Goal: Information Seeking & Learning: Check status

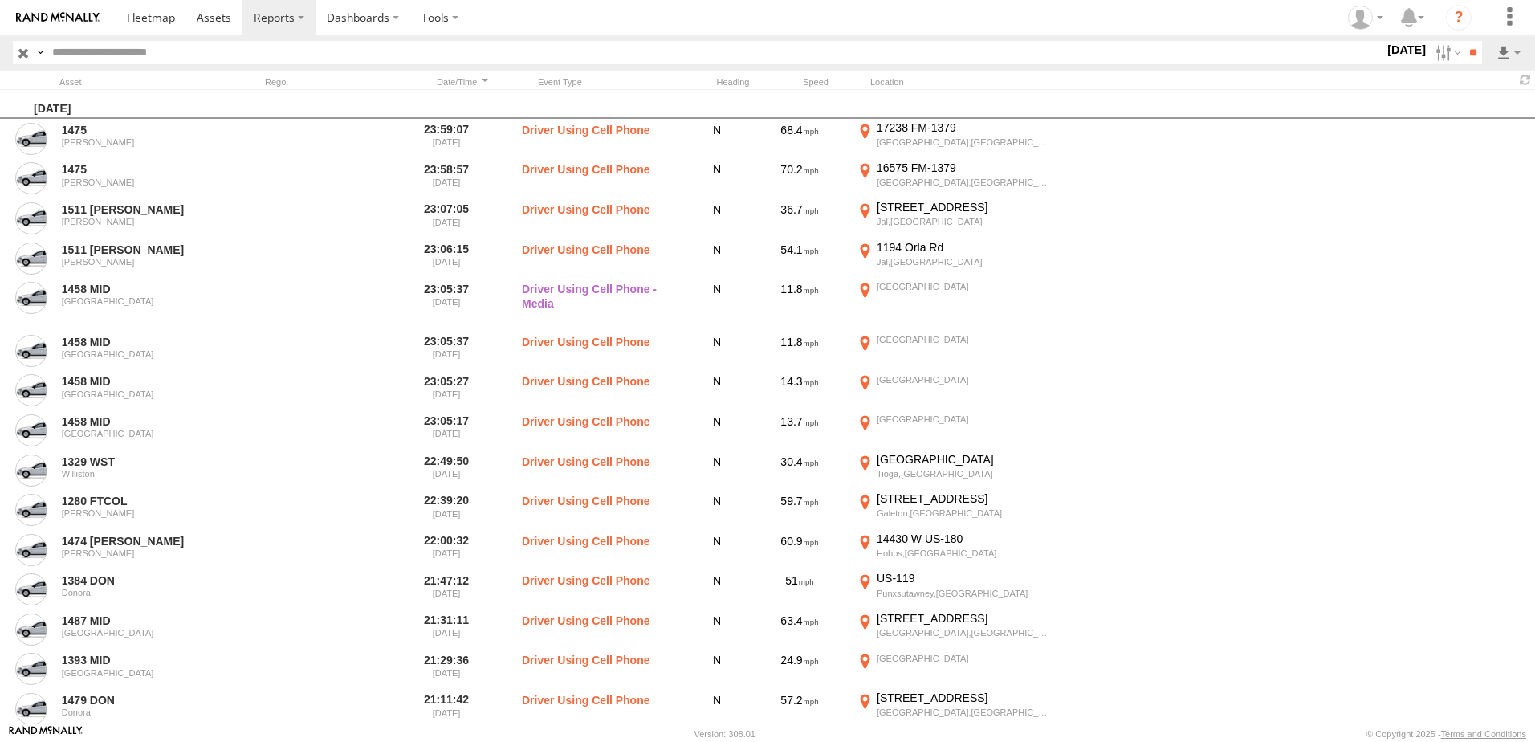
click at [792, 50] on input "text" at bounding box center [715, 52] width 1339 height 23
type input "****"
click at [1464, 41] on input "**" at bounding box center [1473, 52] width 18 height 23
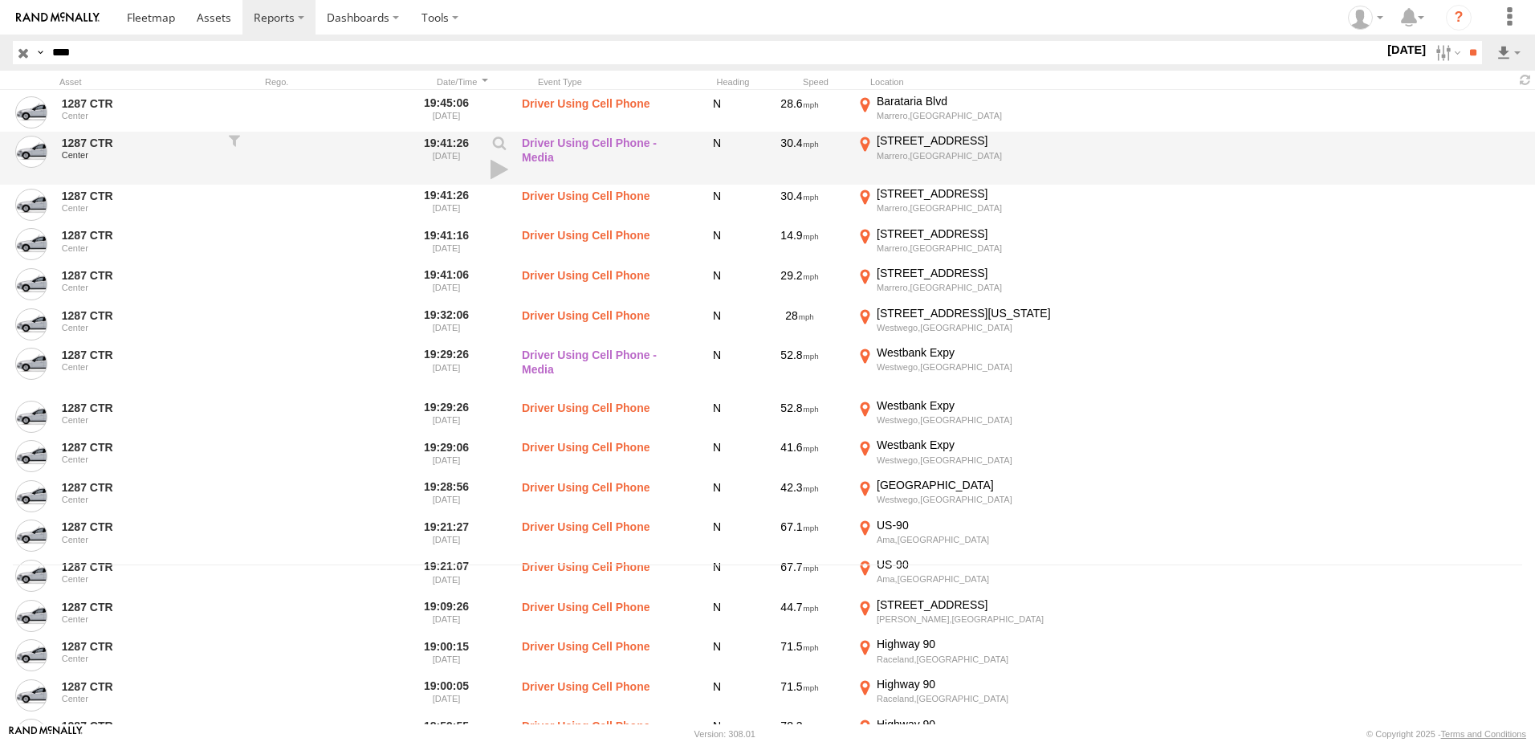
scroll to position [161, 0]
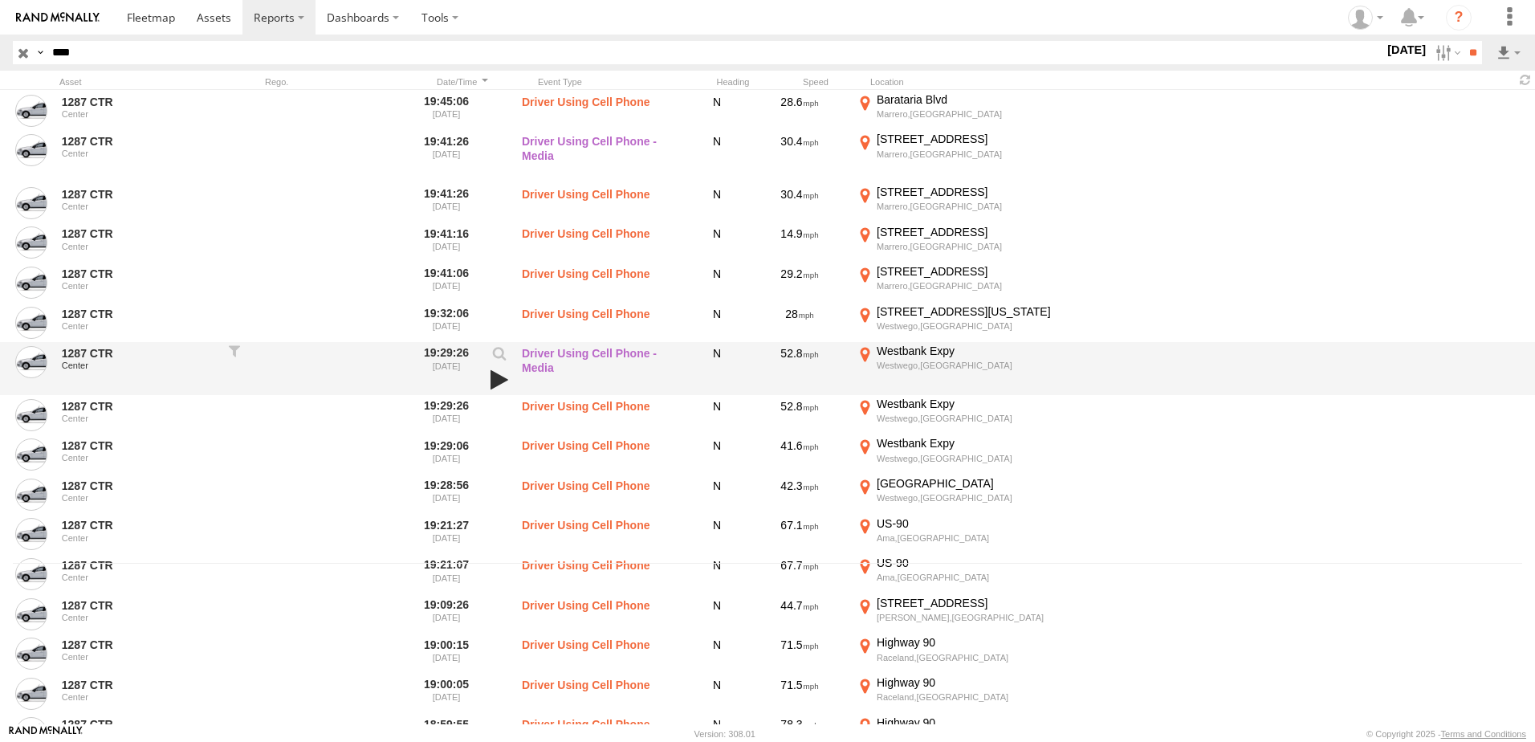
click at [498, 380] on link at bounding box center [499, 380] width 27 height 22
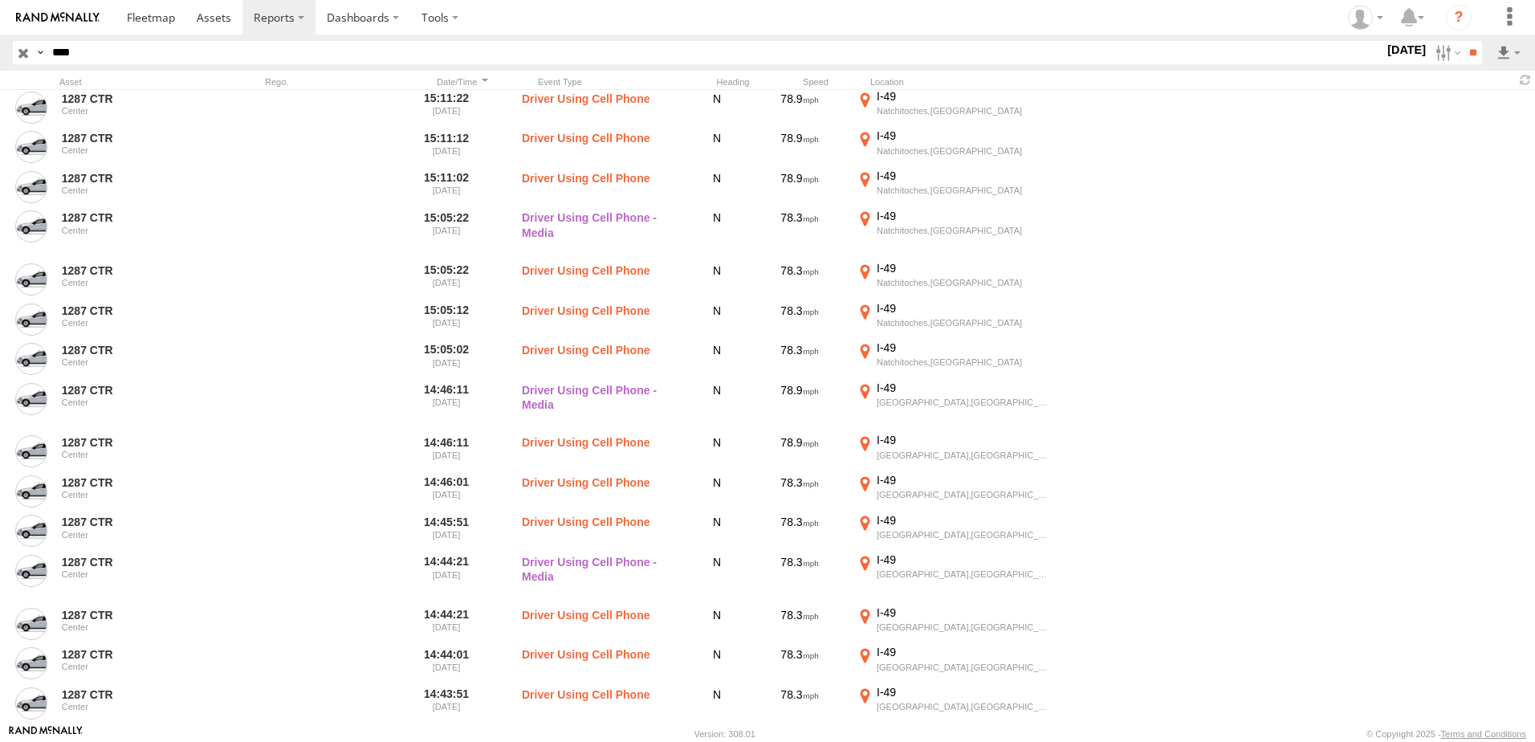
scroll to position [5059, 0]
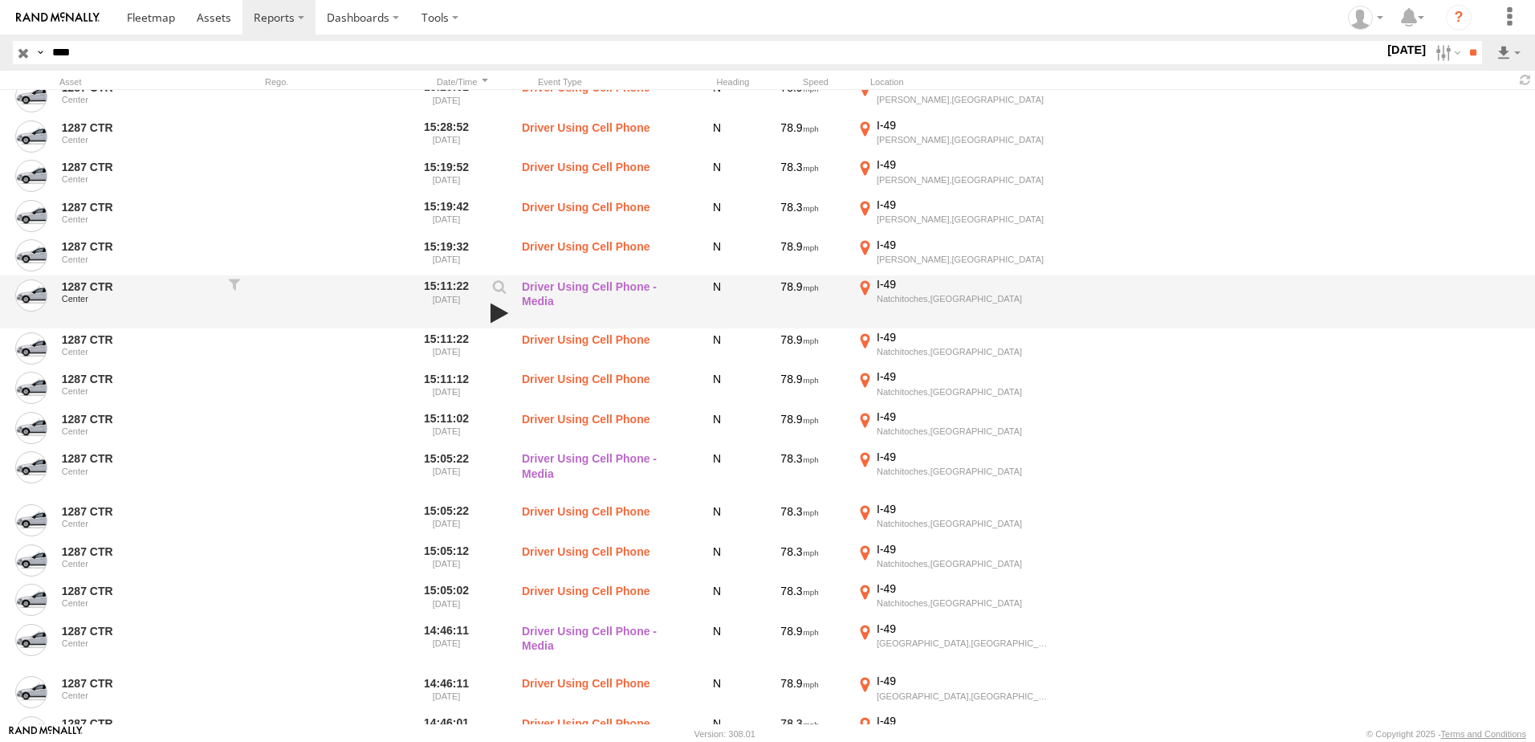
click at [491, 313] on link at bounding box center [499, 313] width 27 height 22
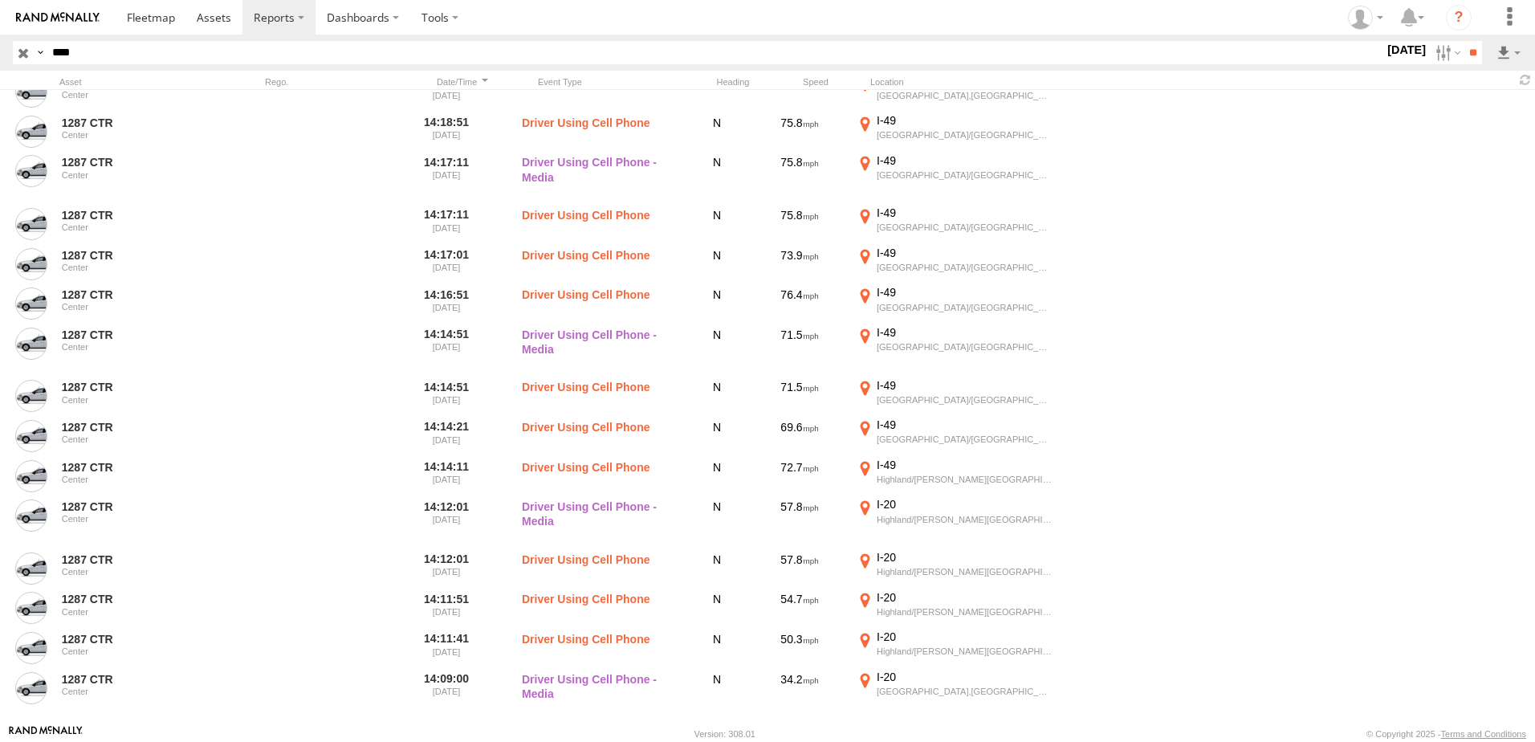
scroll to position [7549, 0]
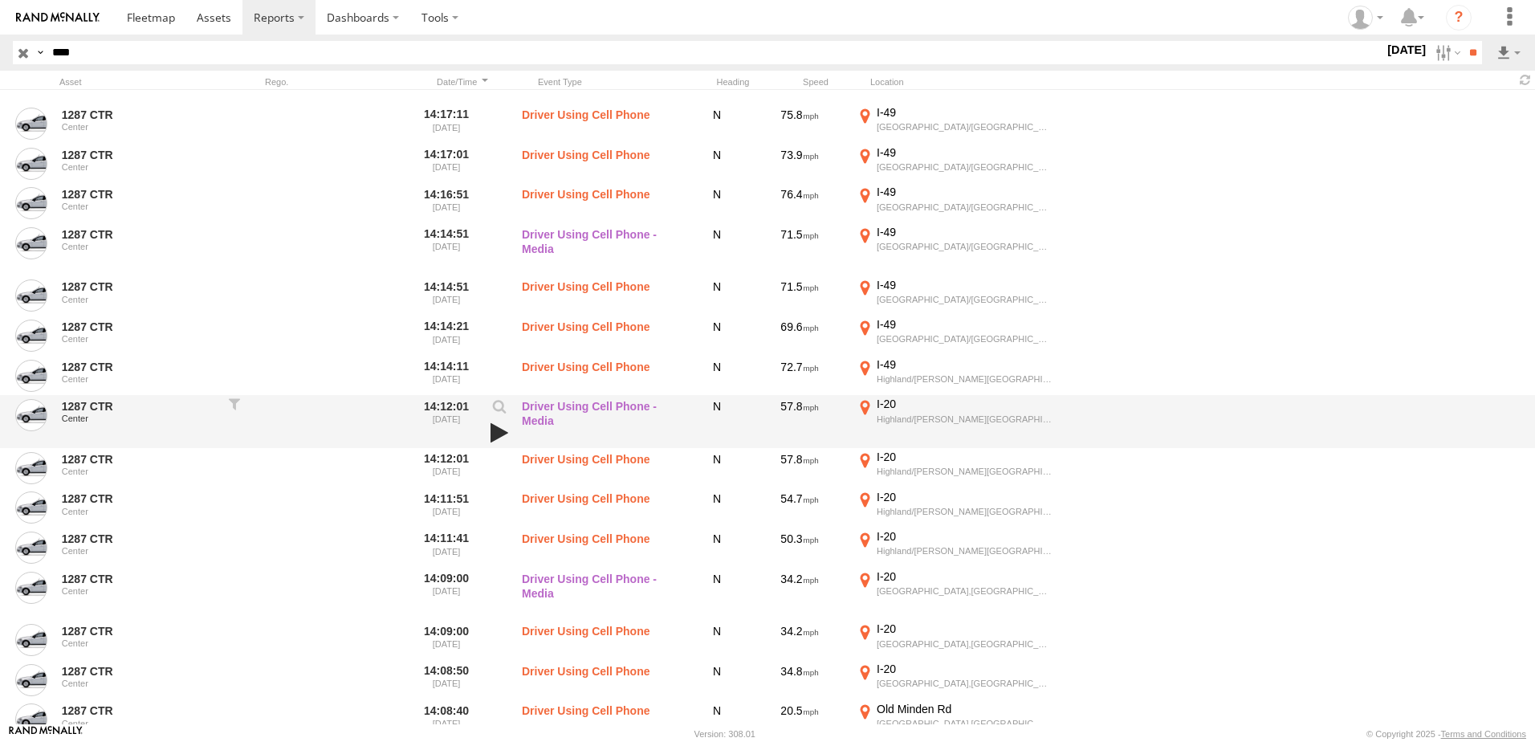
click at [498, 429] on link at bounding box center [499, 433] width 27 height 22
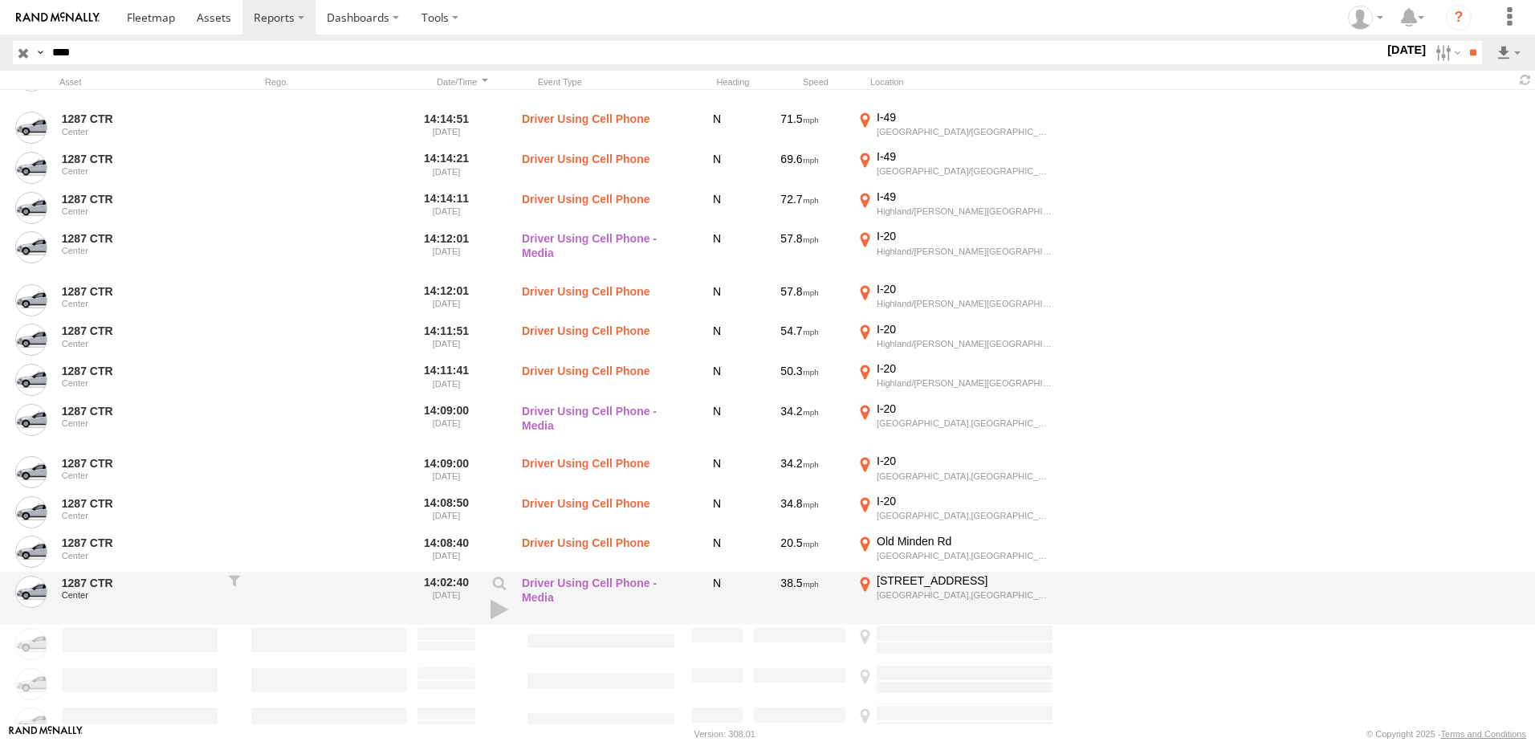
scroll to position [7709, 0]
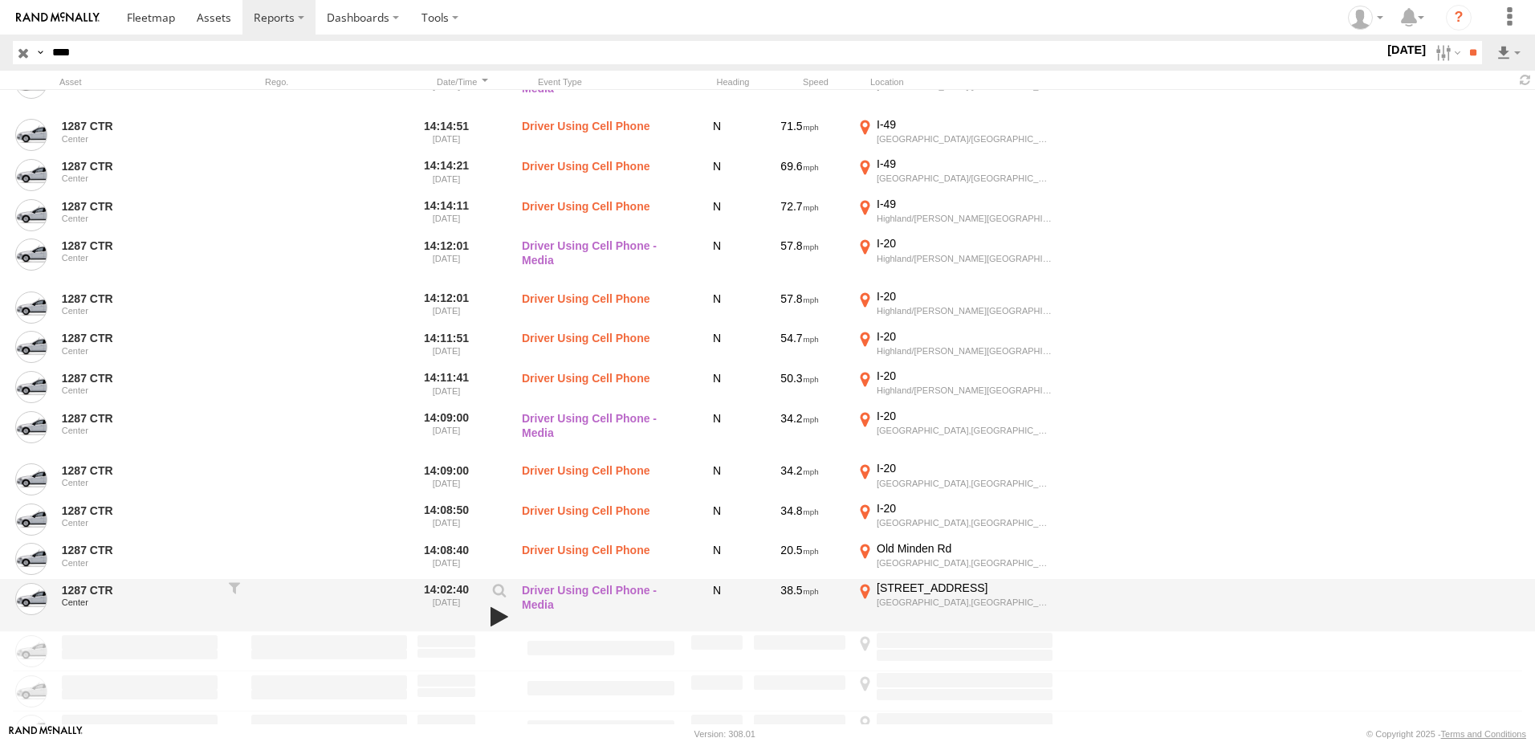
click at [496, 614] on link at bounding box center [499, 617] width 27 height 22
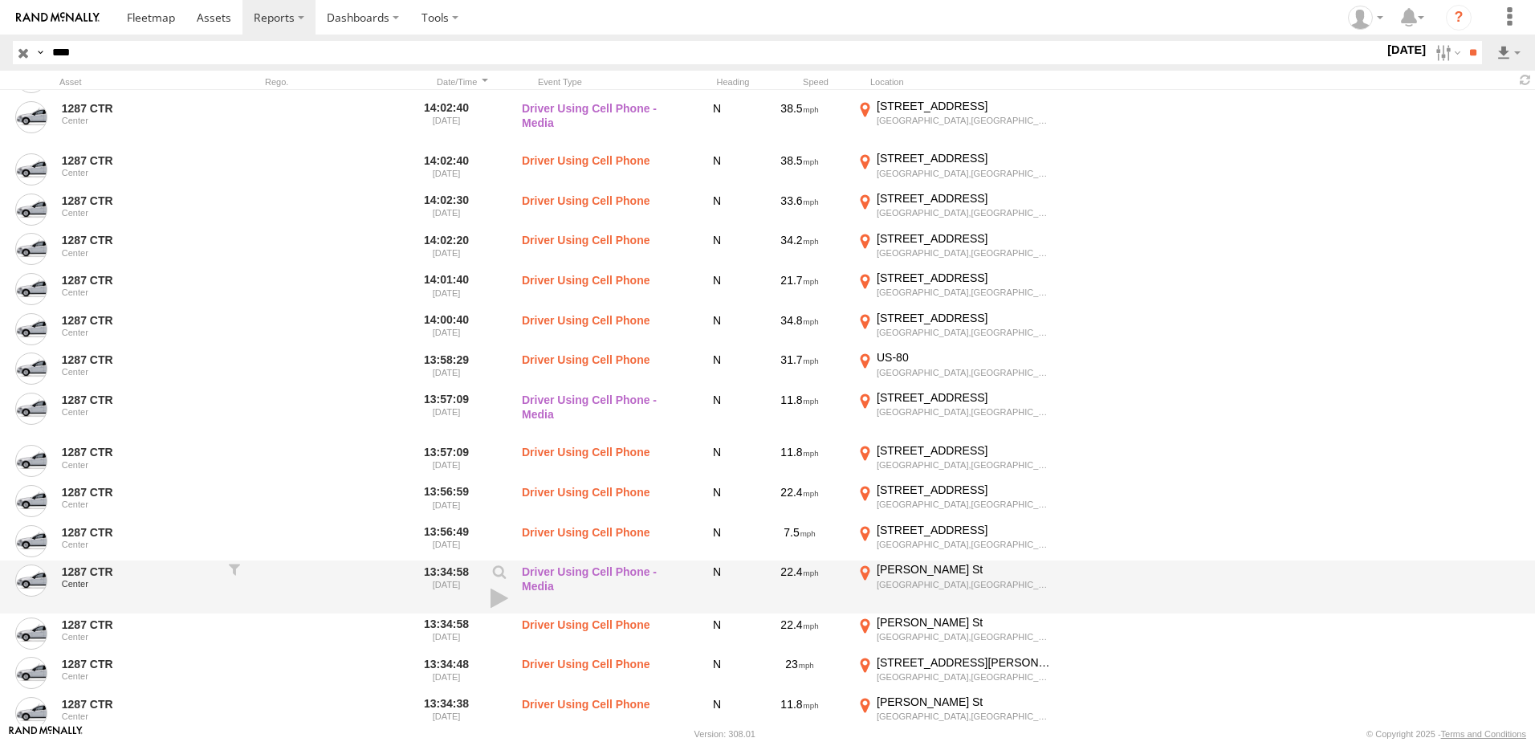
scroll to position [8593, 0]
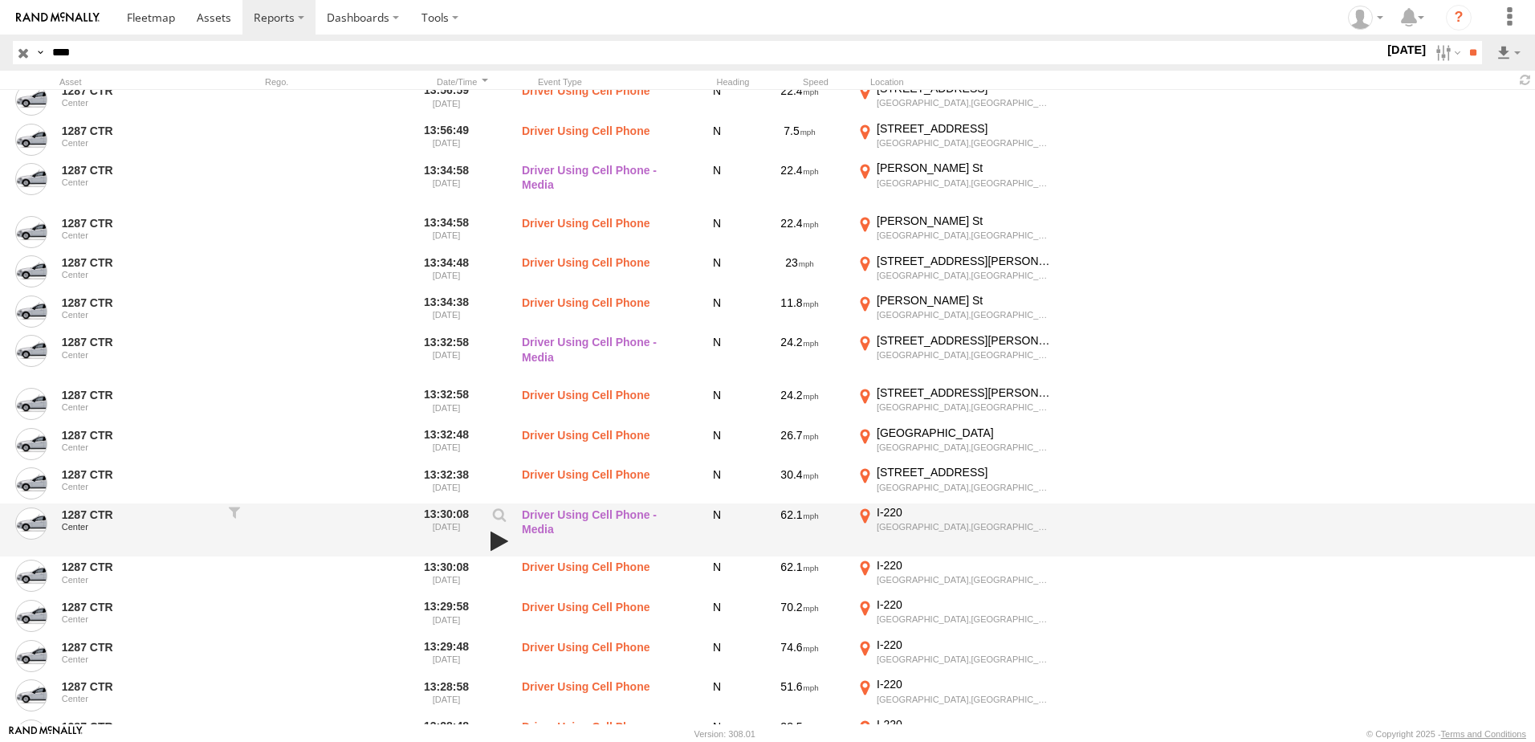
click at [500, 541] on link at bounding box center [499, 541] width 27 height 22
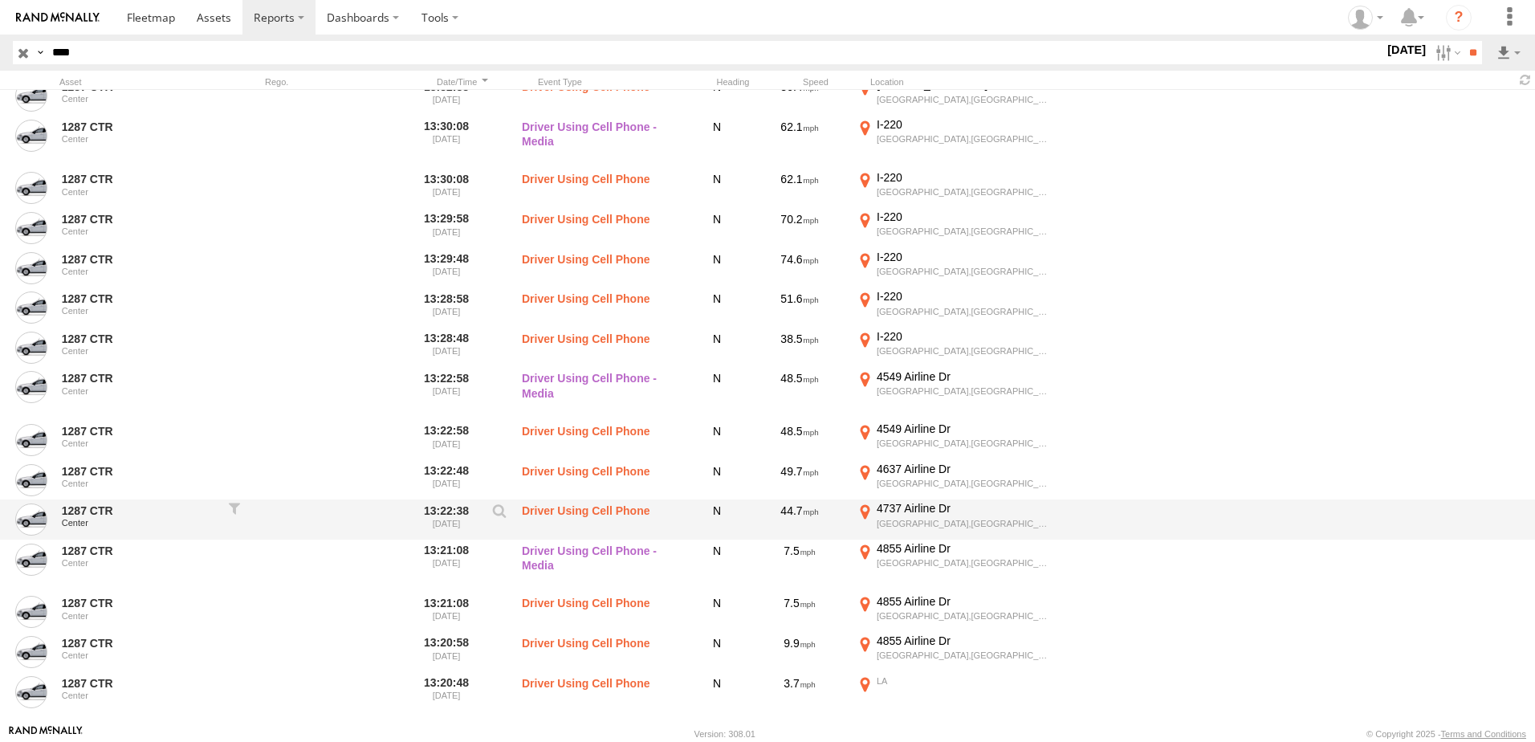
scroll to position [8987, 0]
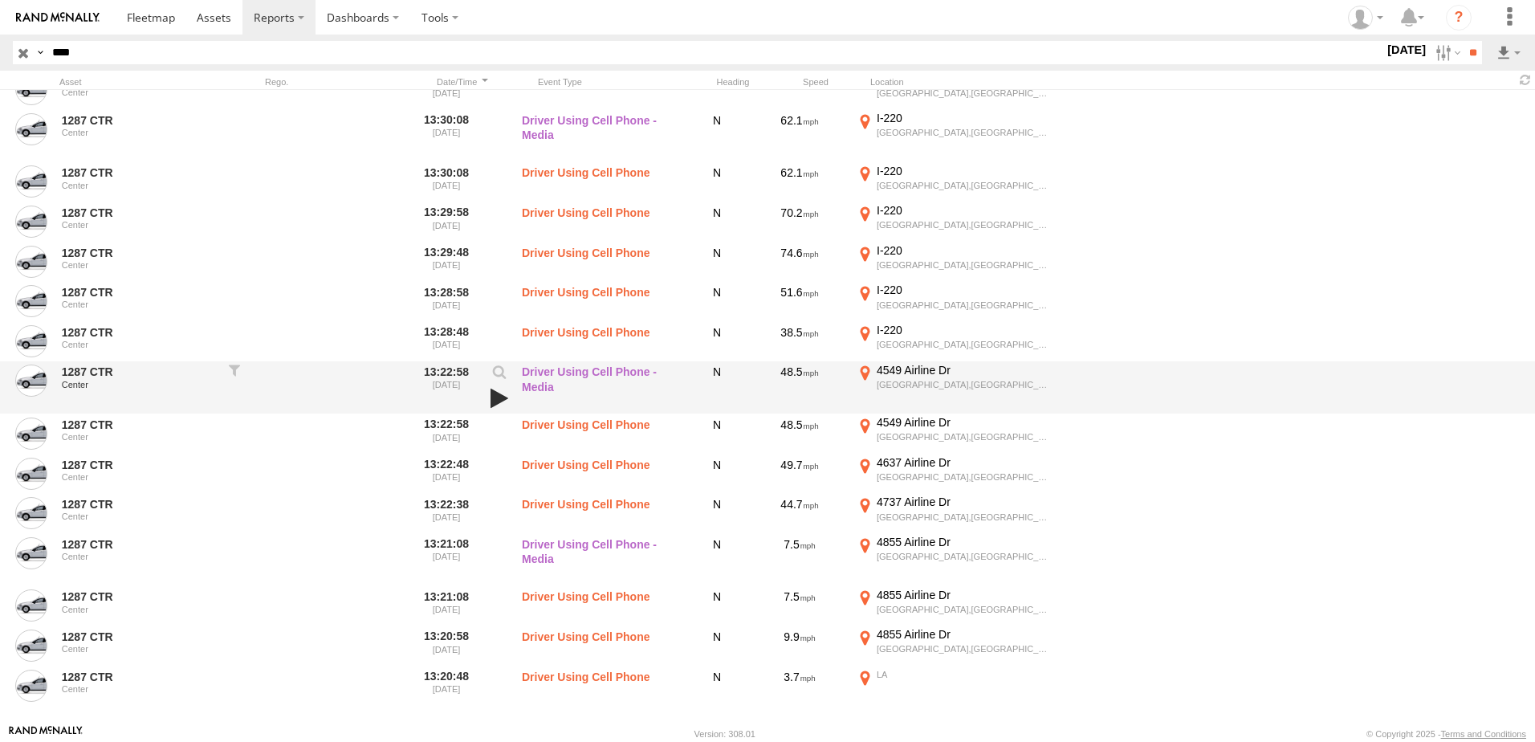
click at [494, 394] on link at bounding box center [499, 398] width 27 height 22
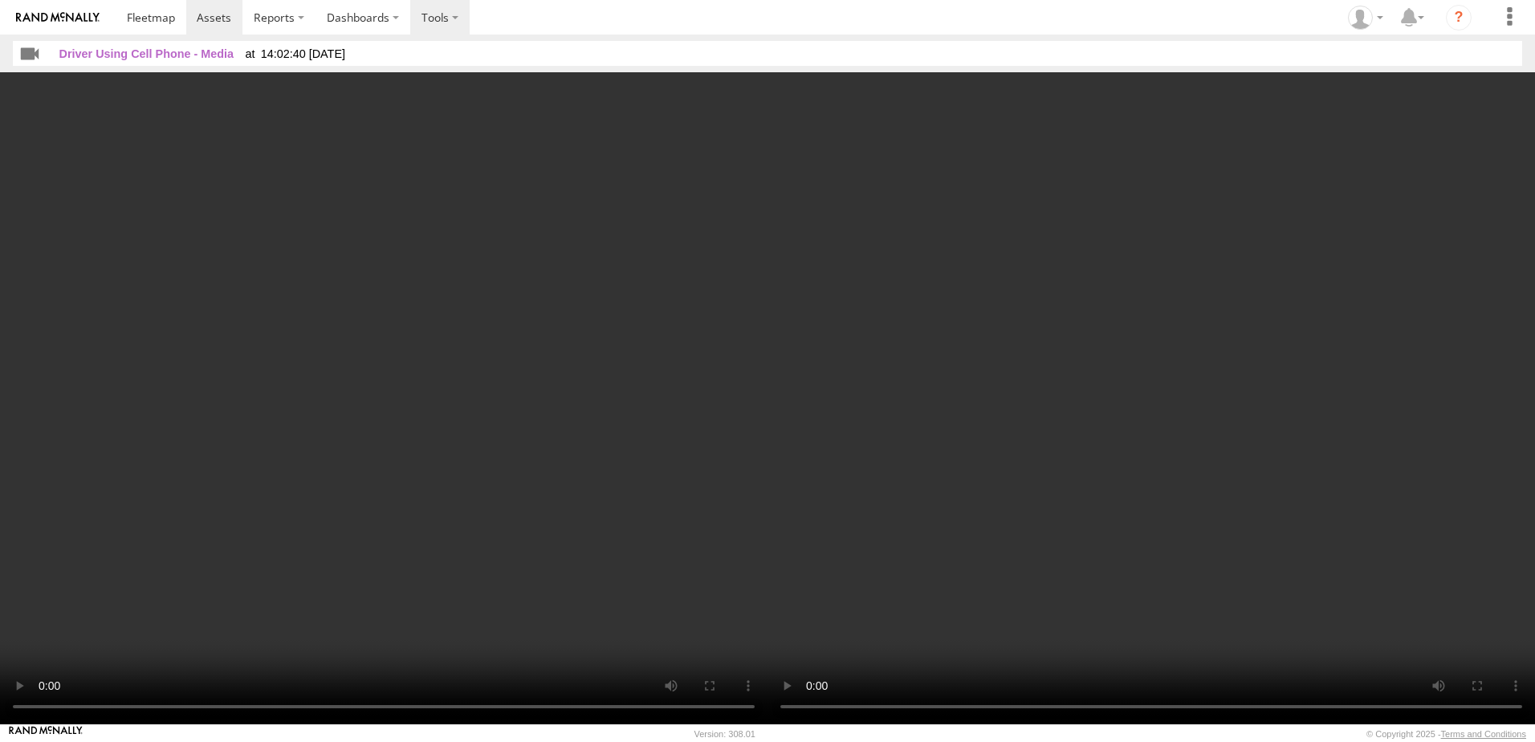
drag, startPoint x: 222, startPoint y: 116, endPoint x: 454, endPoint y: 13, distance: 254.2
click at [222, 116] on video at bounding box center [384, 398] width 768 height 652
